Goal: Transaction & Acquisition: Book appointment/travel/reservation

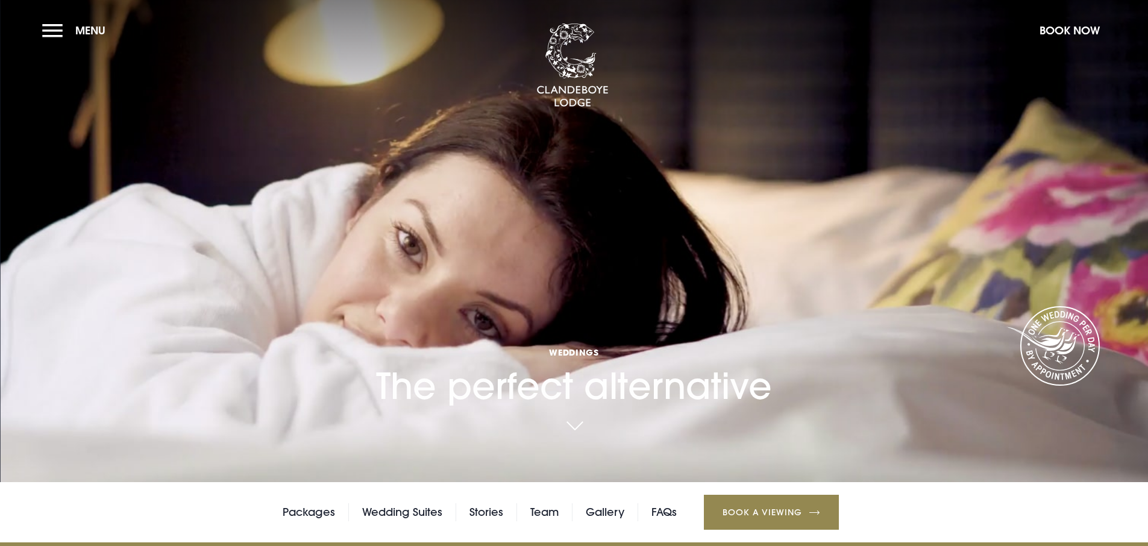
drag, startPoint x: 37, startPoint y: 32, endPoint x: 42, endPoint y: 28, distance: 6.9
click at [40, 30] on section "Weddings The perfect alternative Your browser does not support the video tag." at bounding box center [574, 241] width 1148 height 482
click at [61, 32] on button "Menu" at bounding box center [76, 30] width 69 height 26
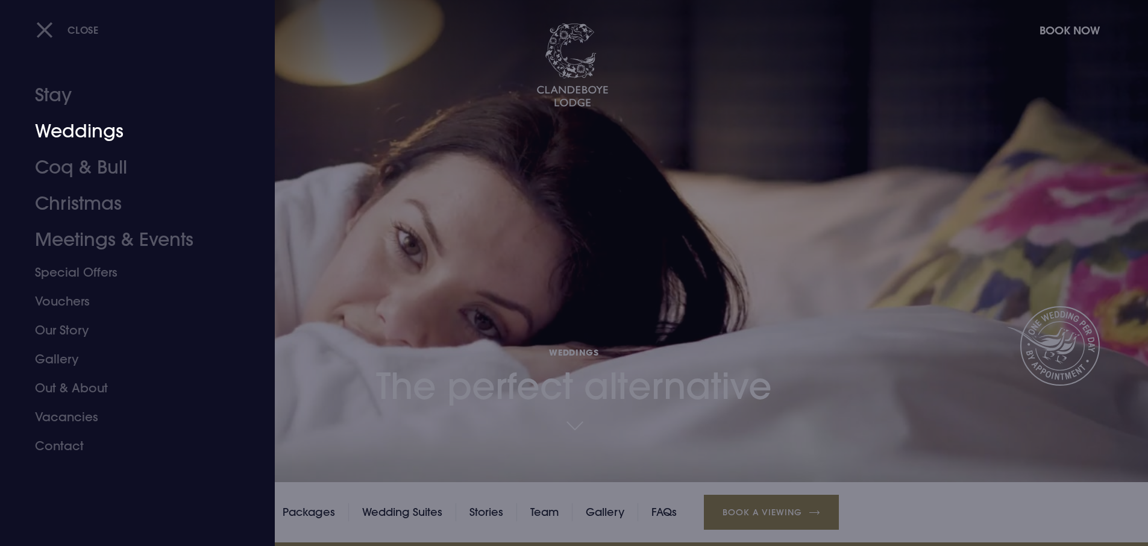
click at [100, 127] on link "Weddings" at bounding box center [130, 131] width 190 height 36
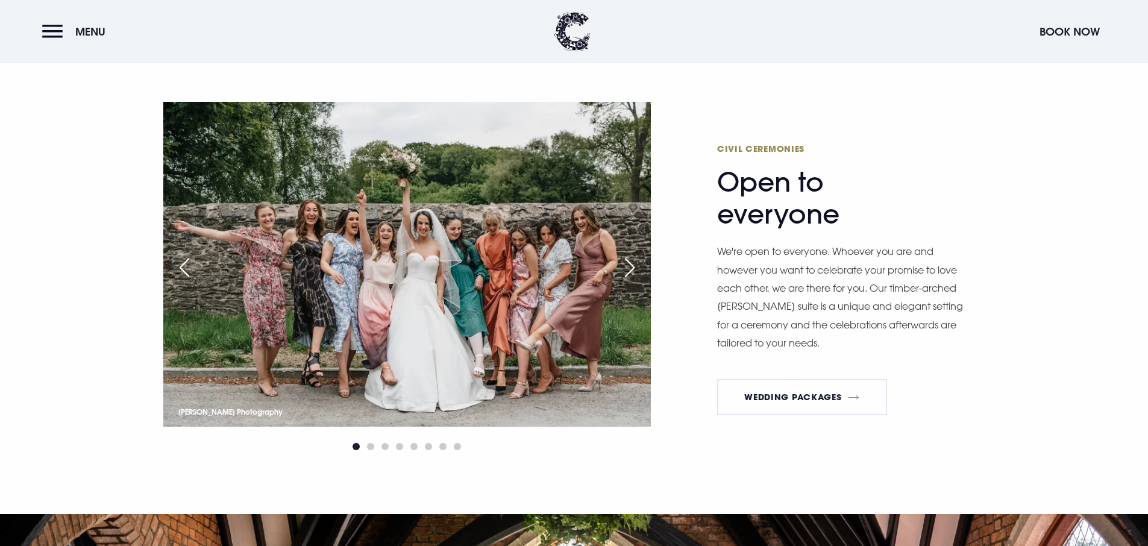
scroll to position [1218, 0]
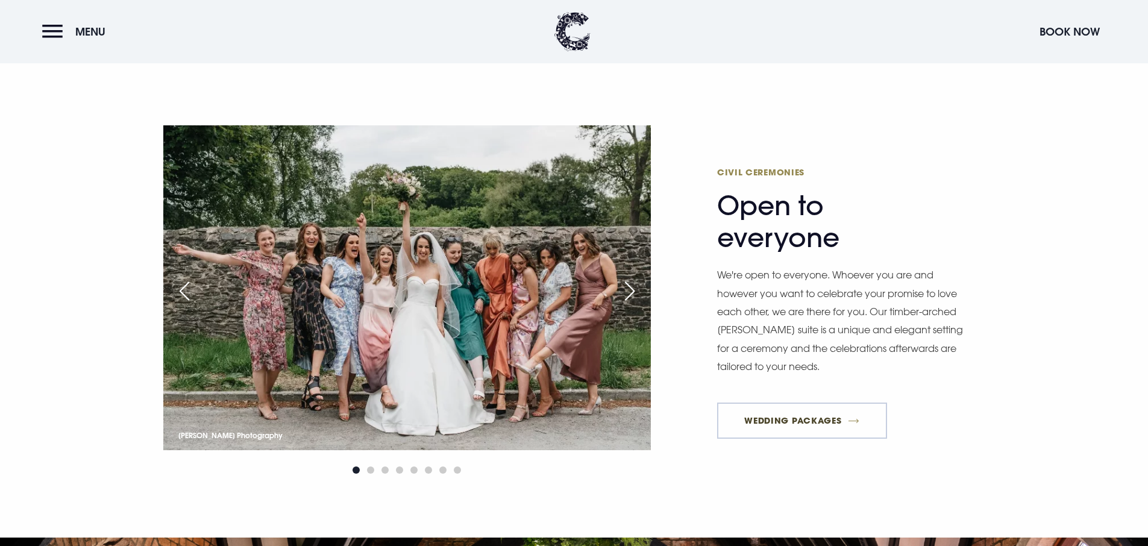
click at [825, 427] on link "Wedding Packages" at bounding box center [802, 420] width 170 height 36
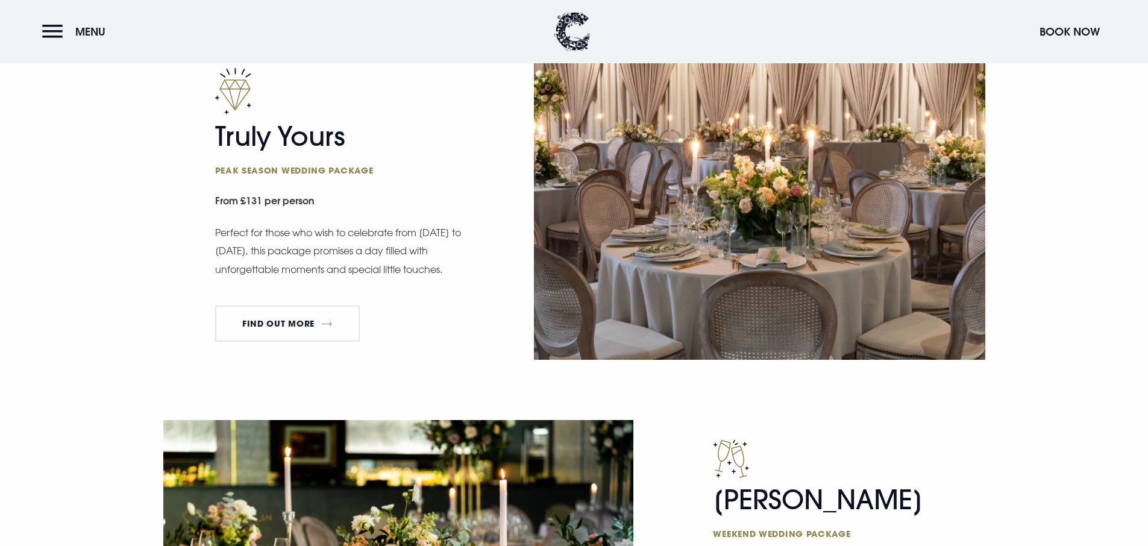
scroll to position [849, 0]
